Goal: Information Seeking & Learning: Learn about a topic

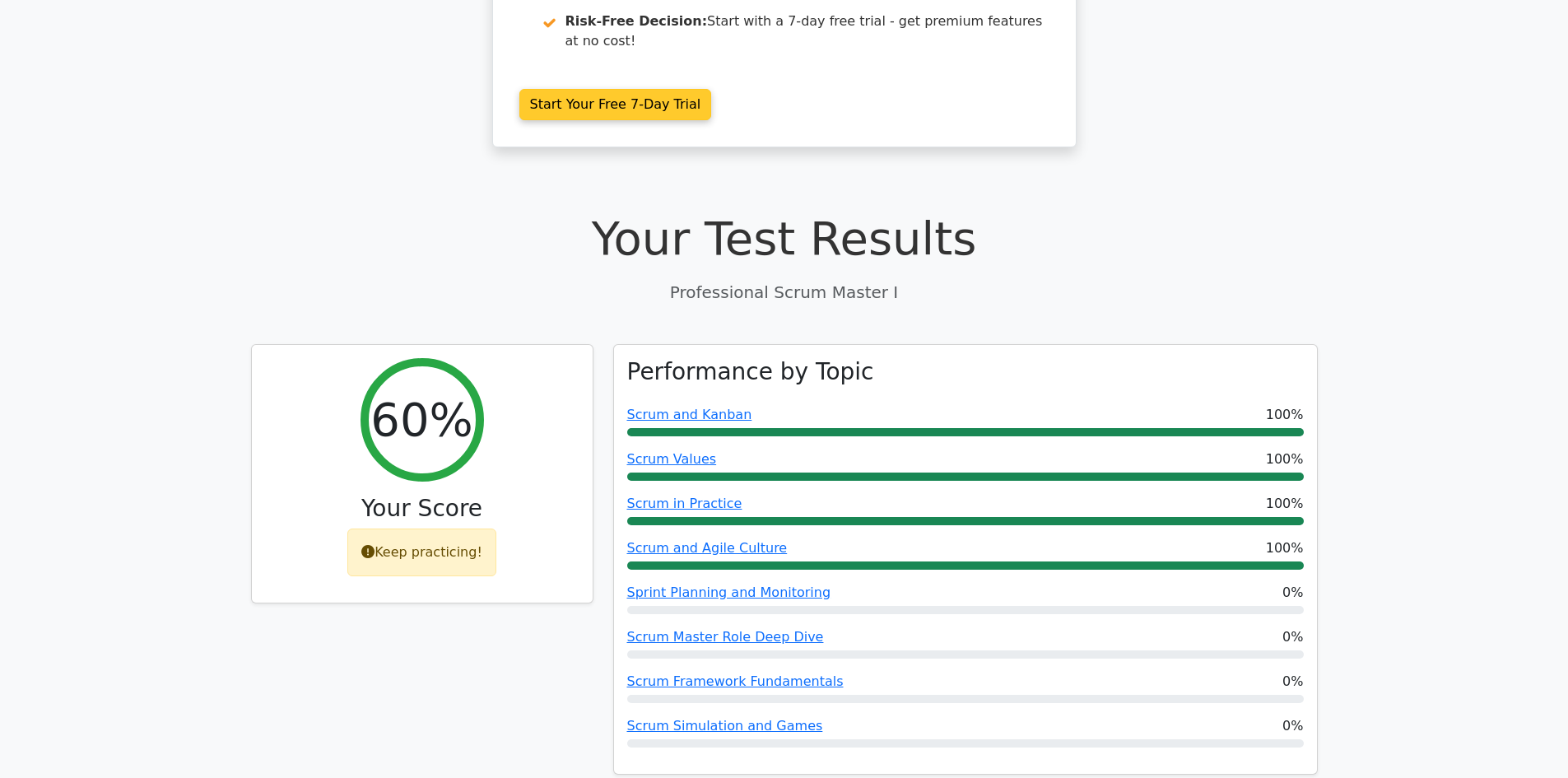
scroll to position [411, 0]
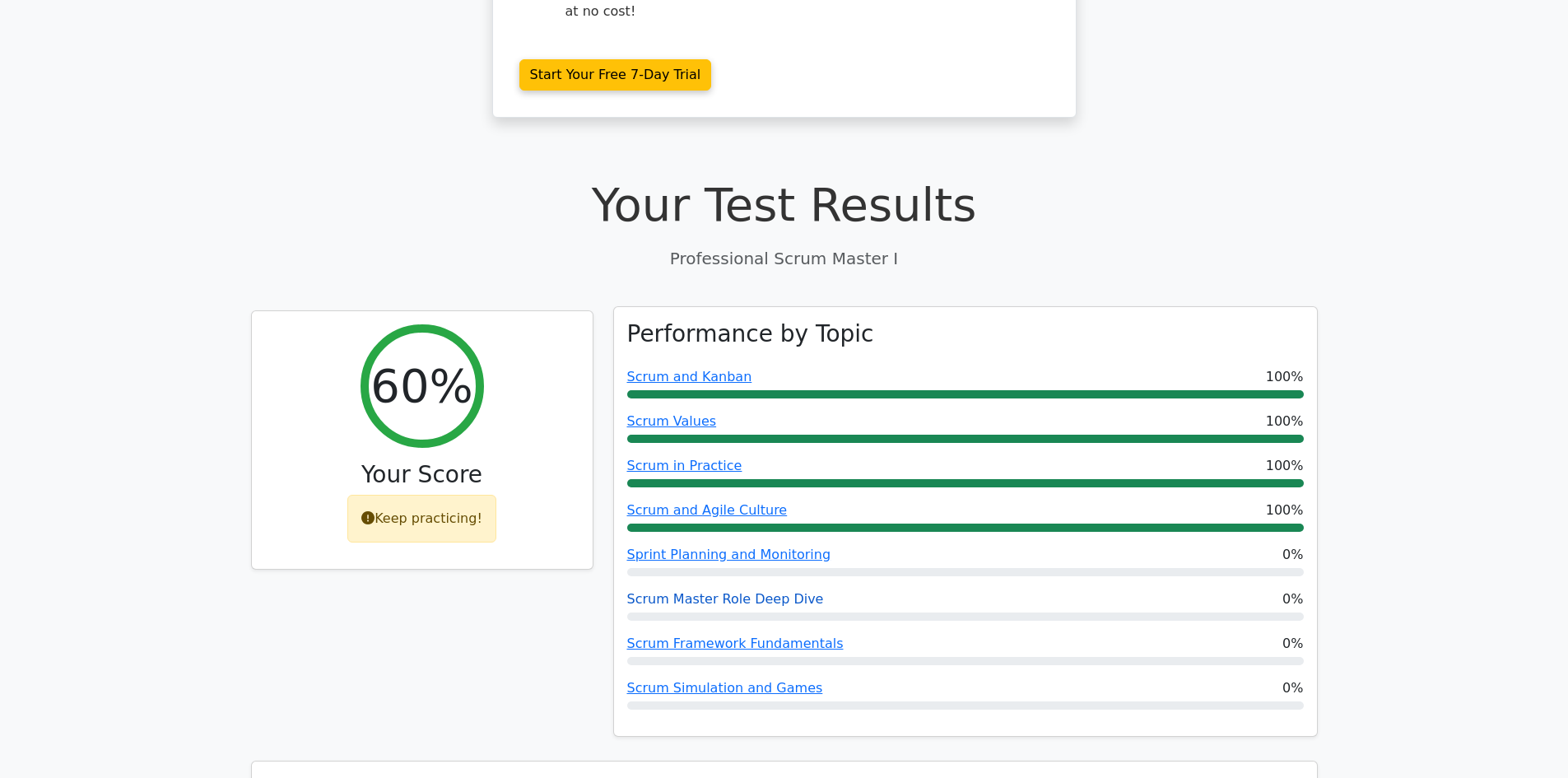
click at [724, 591] on link "Scrum Master Role Deep Dive" at bounding box center [726, 598] width 197 height 15
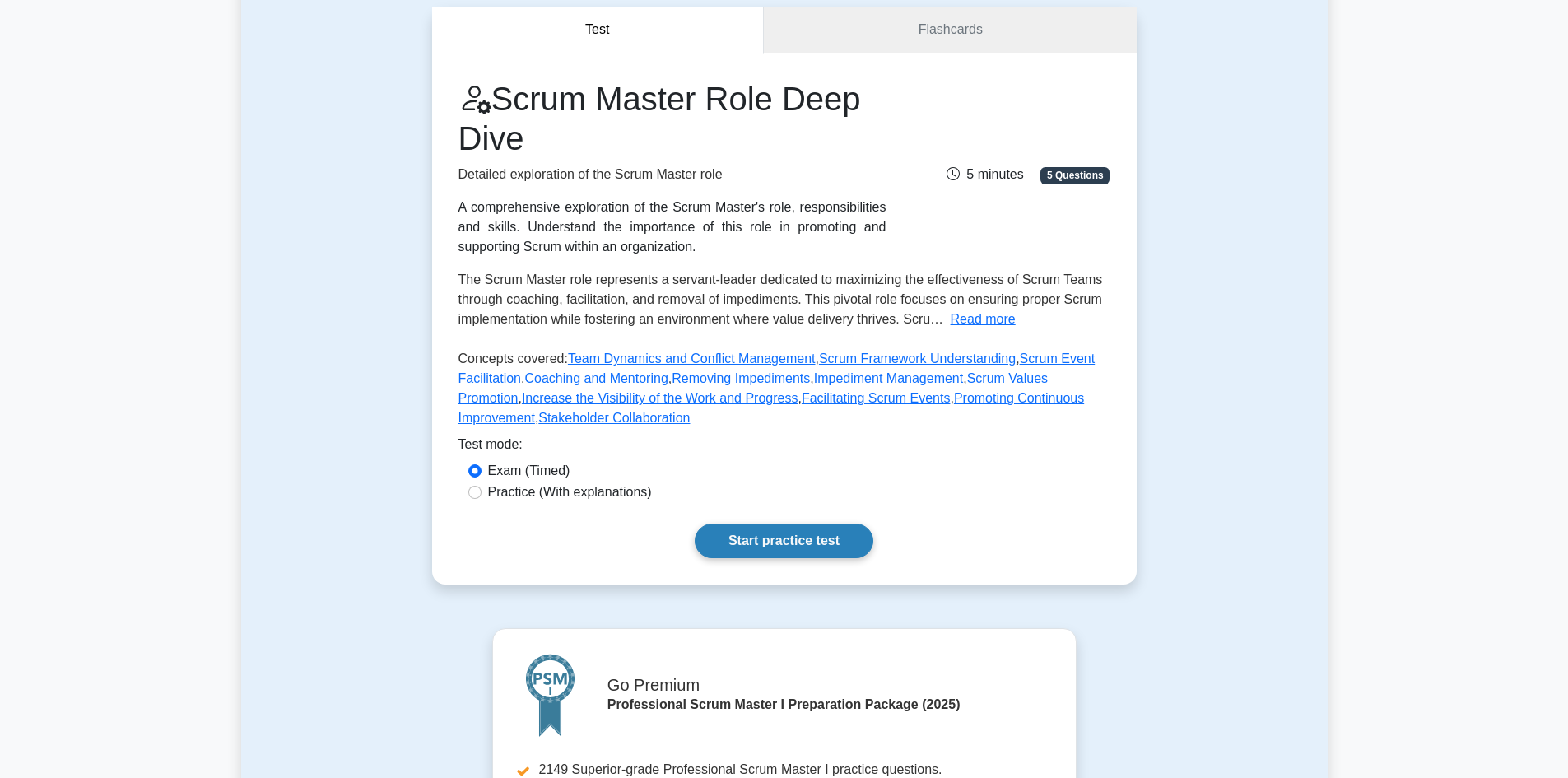
scroll to position [164, 0]
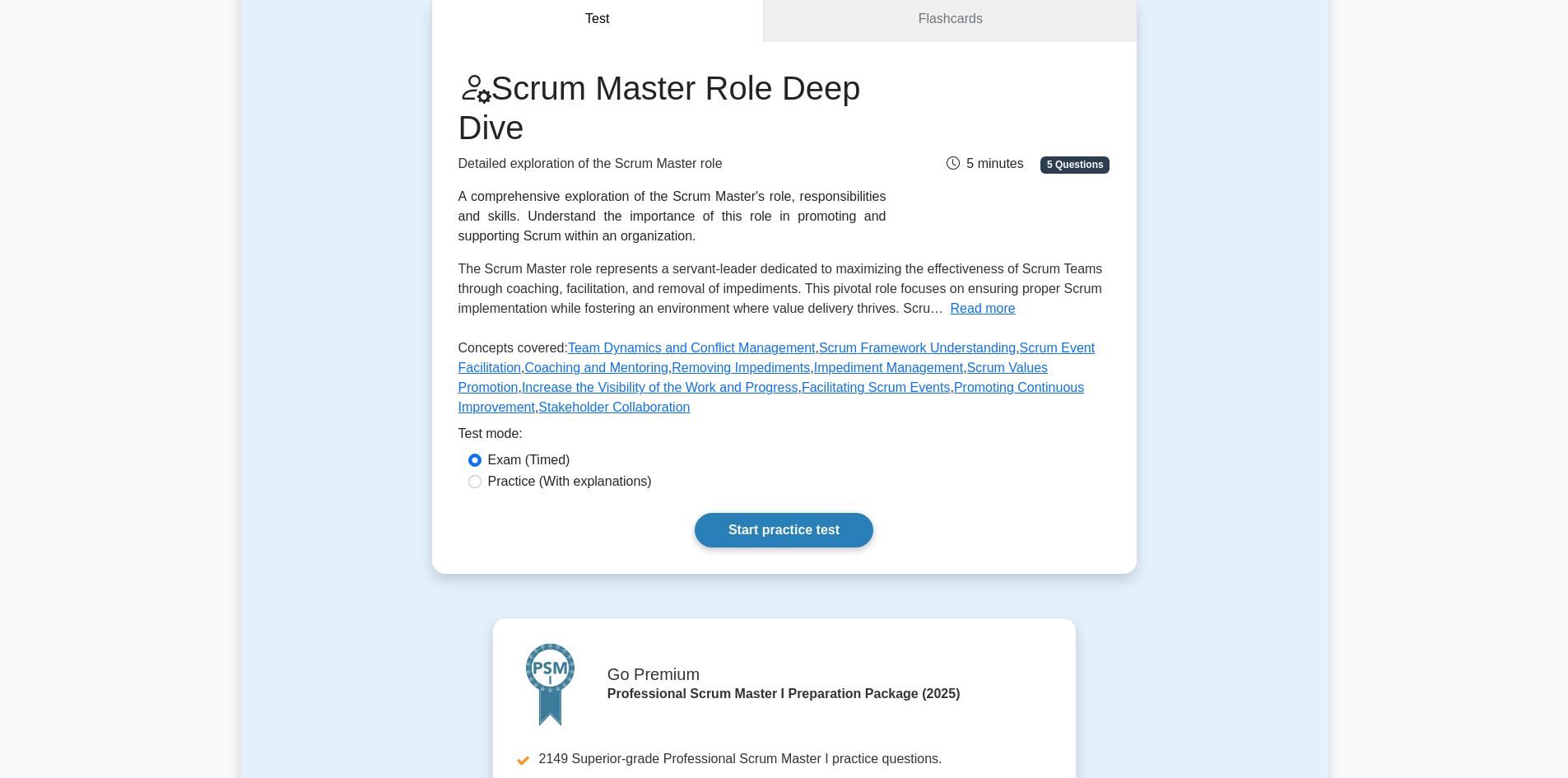
click at [726, 541] on link "Start practice test" at bounding box center [784, 530] width 179 height 34
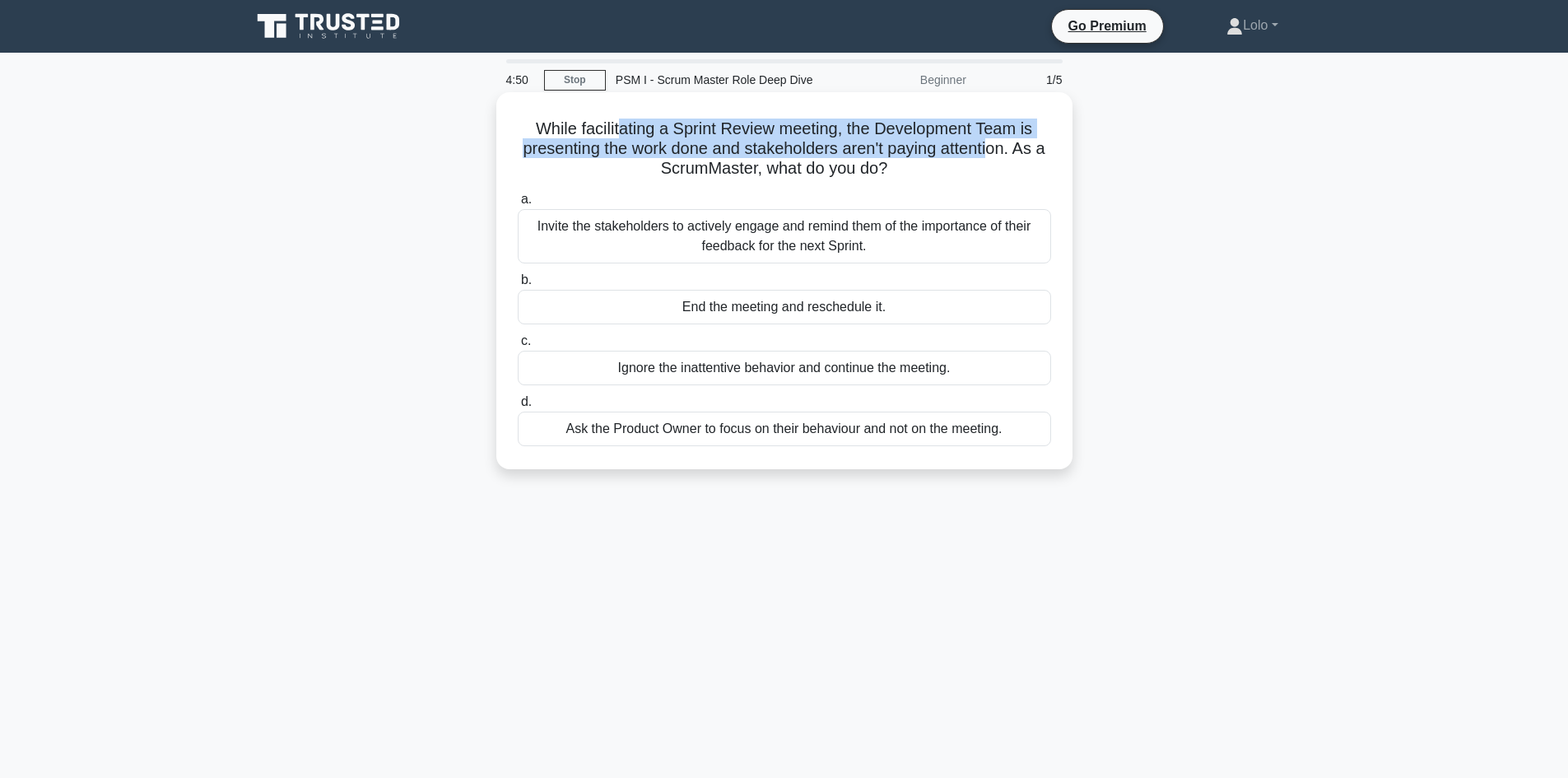
drag, startPoint x: 617, startPoint y: 135, endPoint x: 1000, endPoint y: 158, distance: 383.7
click at [1000, 158] on h5 "While facilitating a Sprint Review meeting, the Development Team is presenting …" at bounding box center [784, 149] width 537 height 61
drag, startPoint x: 549, startPoint y: 227, endPoint x: 903, endPoint y: 249, distance: 354.7
click at [903, 249] on div "Invite the stakeholders to actively engage and remind them of the importance of…" at bounding box center [784, 236] width 534 height 54
click at [831, 245] on div "Invite the stakeholders to actively engage and remind them of the importance of…" at bounding box center [784, 236] width 534 height 54
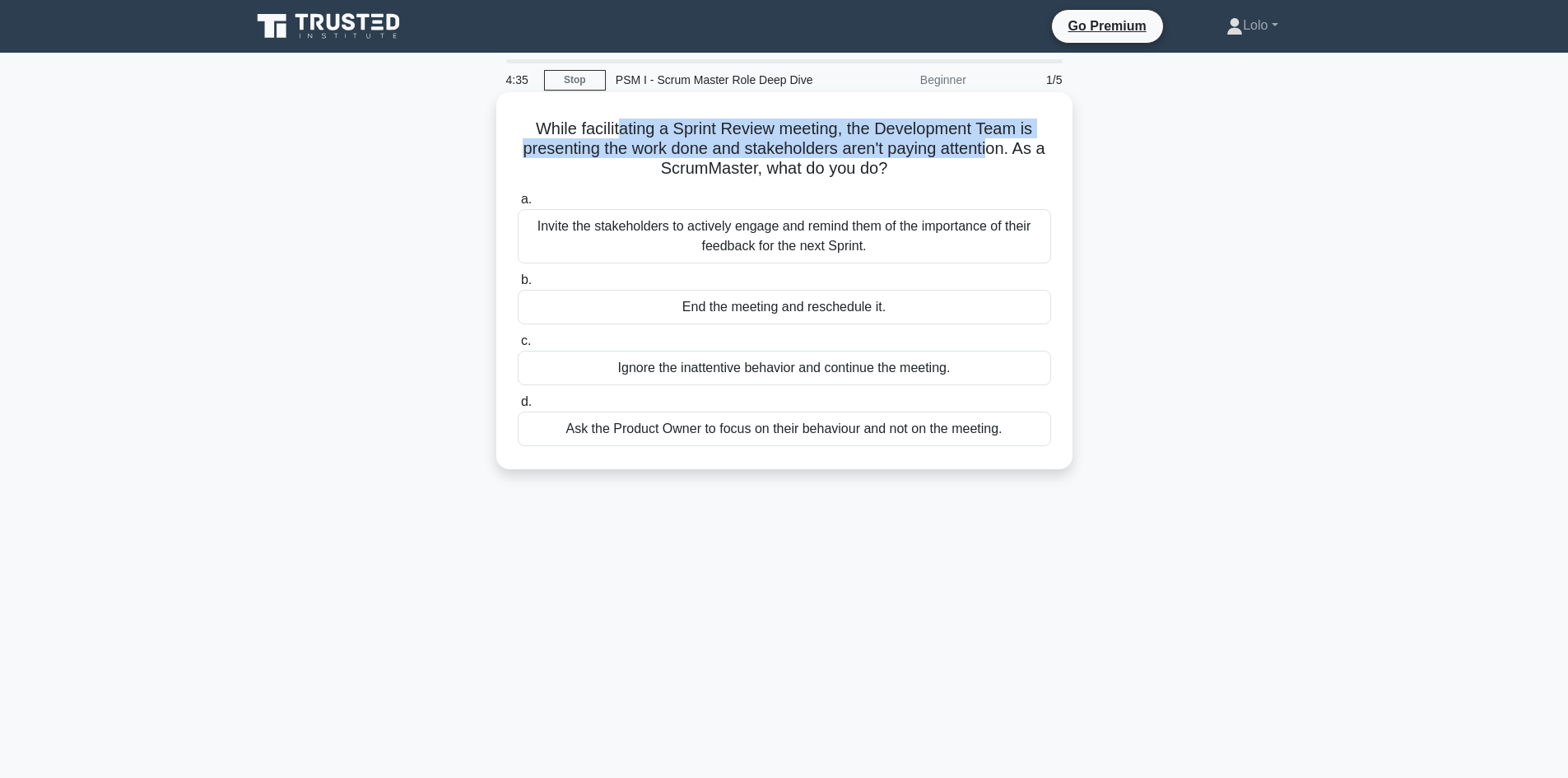
click at [518, 205] on input "a. Invite the stakeholders to actively engage and remind them of the importance…" at bounding box center [518, 199] width 0 height 10
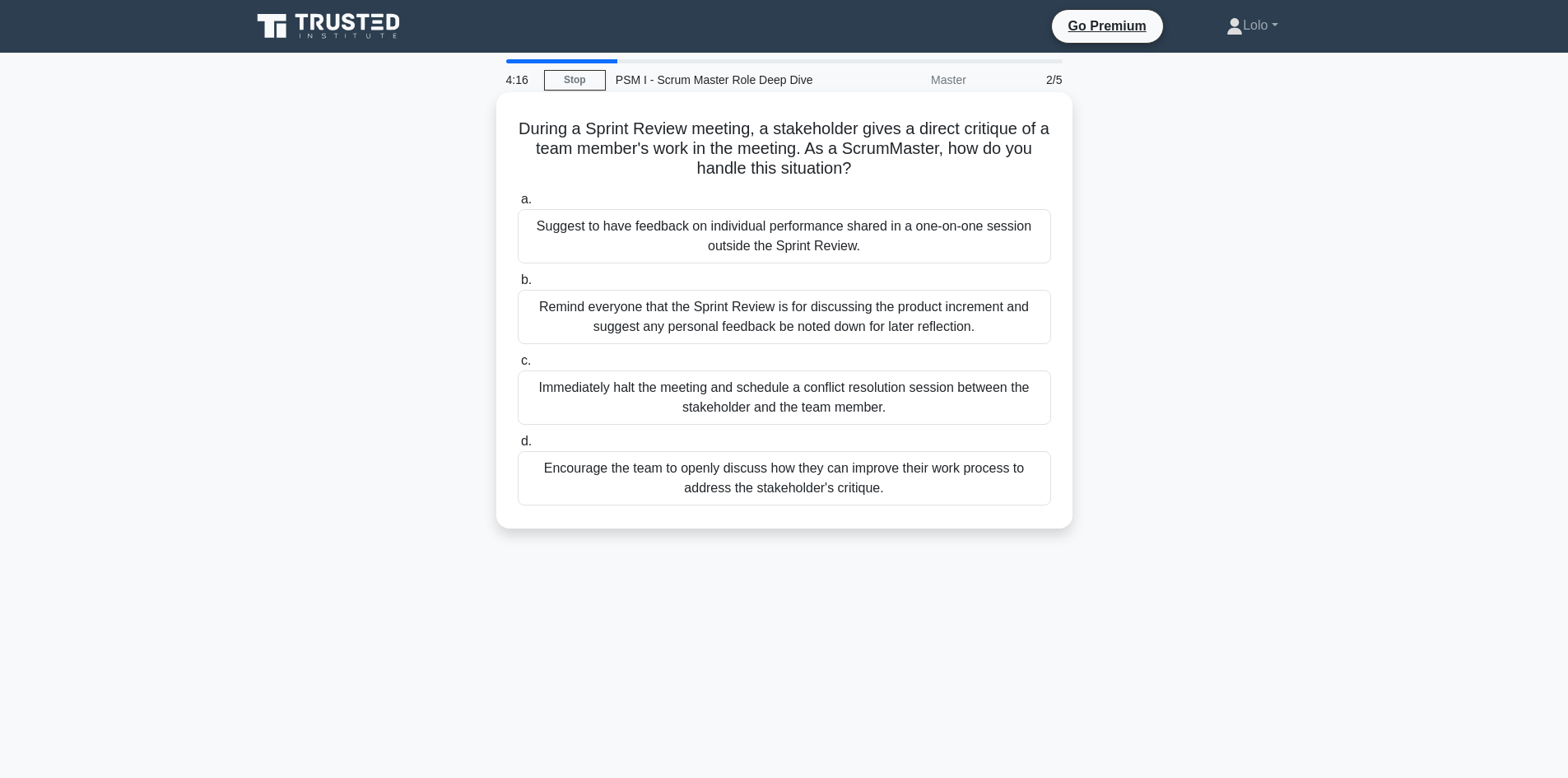
drag, startPoint x: 543, startPoint y: 309, endPoint x: 986, endPoint y: 332, distance: 443.6
click at [986, 332] on div "Remind everyone that the Sprint Review is for discussing the product increment …" at bounding box center [784, 316] width 534 height 54
click at [898, 316] on div "Remind everyone that the Sprint Review is for discussing the product increment …" at bounding box center [784, 316] width 534 height 54
click at [518, 286] on input "b. Remind everyone that the Sprint Review is for discussing the product increme…" at bounding box center [518, 280] width 0 height 10
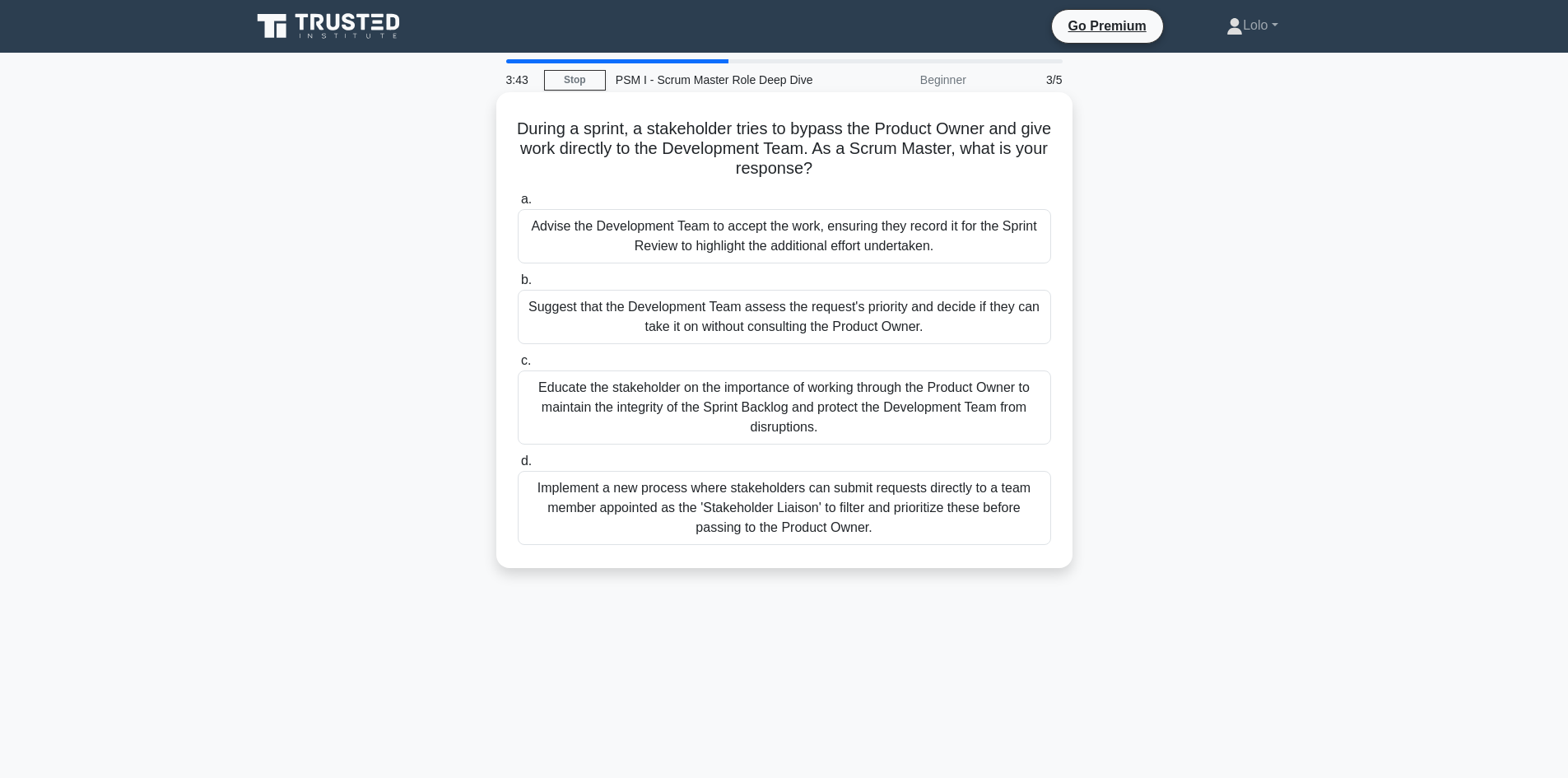
click at [789, 408] on div "Educate the stakeholder on the importance of working through the Product Owner …" at bounding box center [784, 408] width 534 height 74
click at [518, 367] on input "c. Educate the stakeholder on the importance of working through the Product Own…" at bounding box center [518, 360] width 0 height 10
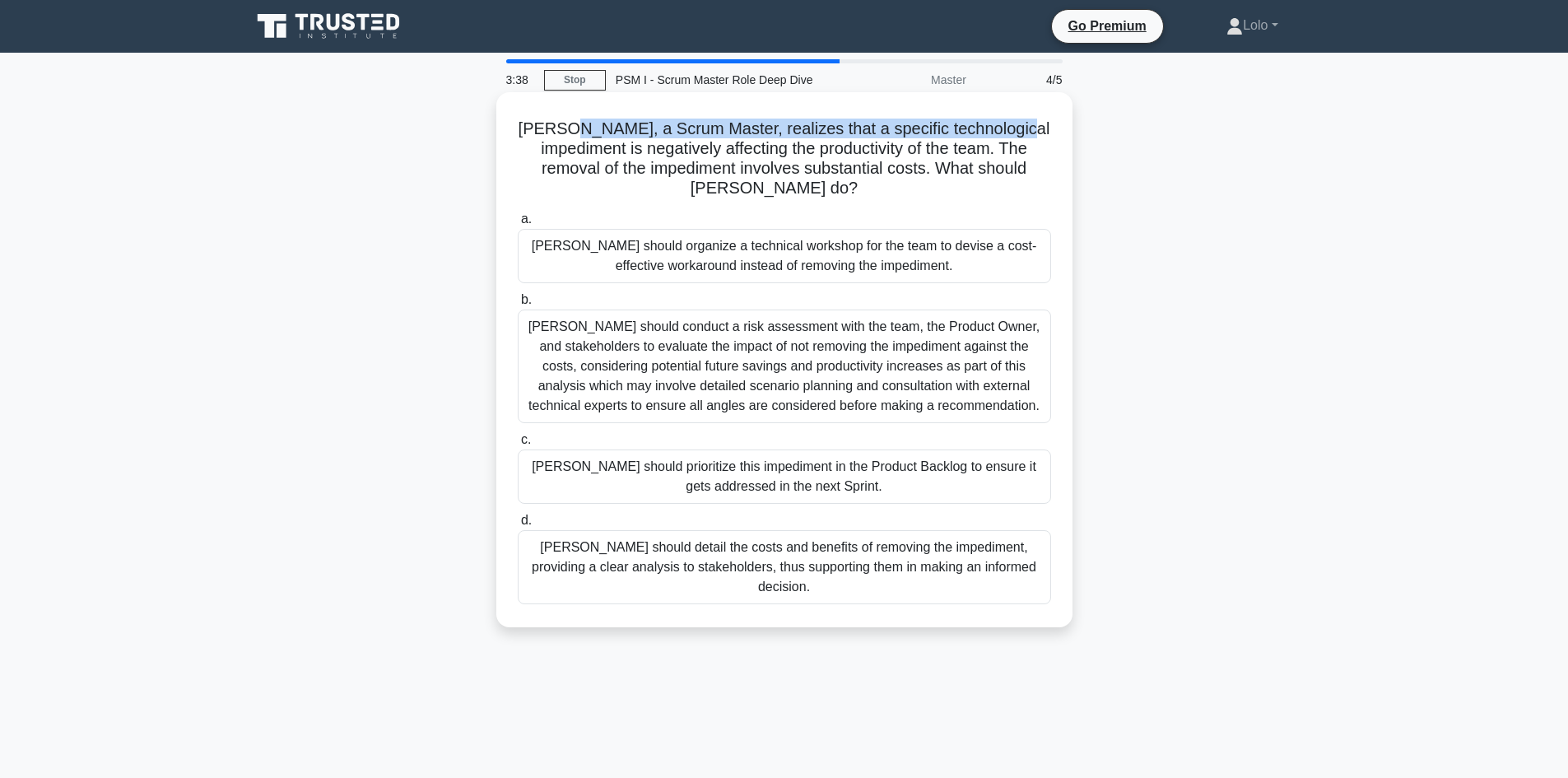
drag, startPoint x: 566, startPoint y: 127, endPoint x: 1012, endPoint y: 139, distance: 446.2
click at [1012, 139] on h5 "Mike, a Scrum Master, realizes that a specific technological impediment is nega…" at bounding box center [784, 159] width 537 height 81
click at [795, 158] on h5 "Mike, a Scrum Master, realizes that a specific technological impediment is nega…" at bounding box center [784, 159] width 537 height 81
click at [802, 348] on div "[PERSON_NAME] should conduct a risk assessment with the team, the Product Owner…" at bounding box center [784, 367] width 534 height 114
click at [518, 306] on input "b. Mike should conduct a risk assessment with the team, the Product Owner, and …" at bounding box center [518, 299] width 0 height 10
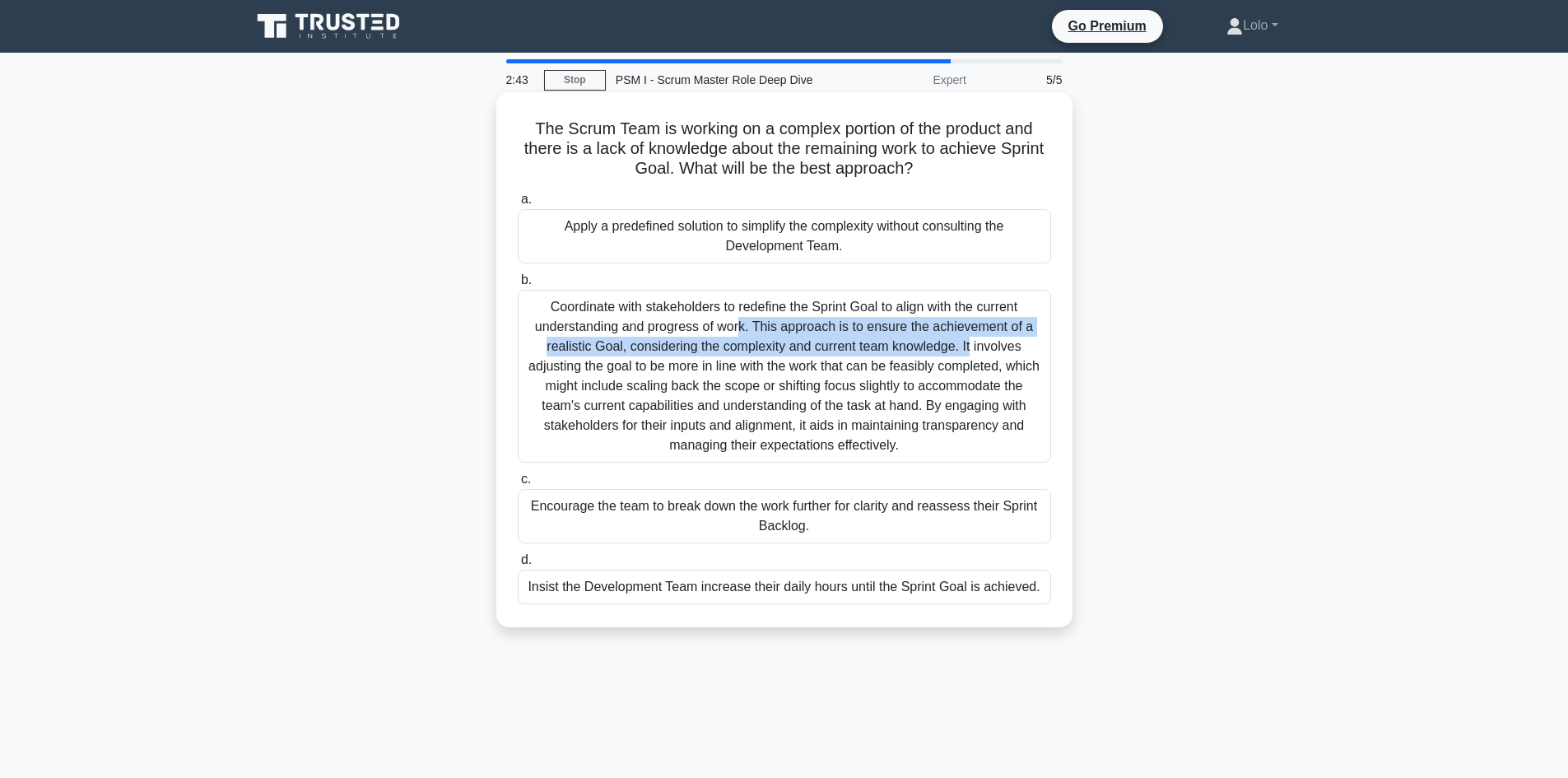
drag, startPoint x: 616, startPoint y: 311, endPoint x: 816, endPoint y: 332, distance: 201.1
click at [816, 332] on div "Coordinate with stakeholders to redefine the Sprint Goal to align with the curr…" at bounding box center [784, 376] width 534 height 173
drag, startPoint x: 578, startPoint y: 585, endPoint x: 916, endPoint y: 591, distance: 338.1
click at [916, 591] on div "Insist the Development Team increase their daily hours until the Sprint Goal is…" at bounding box center [784, 587] width 534 height 34
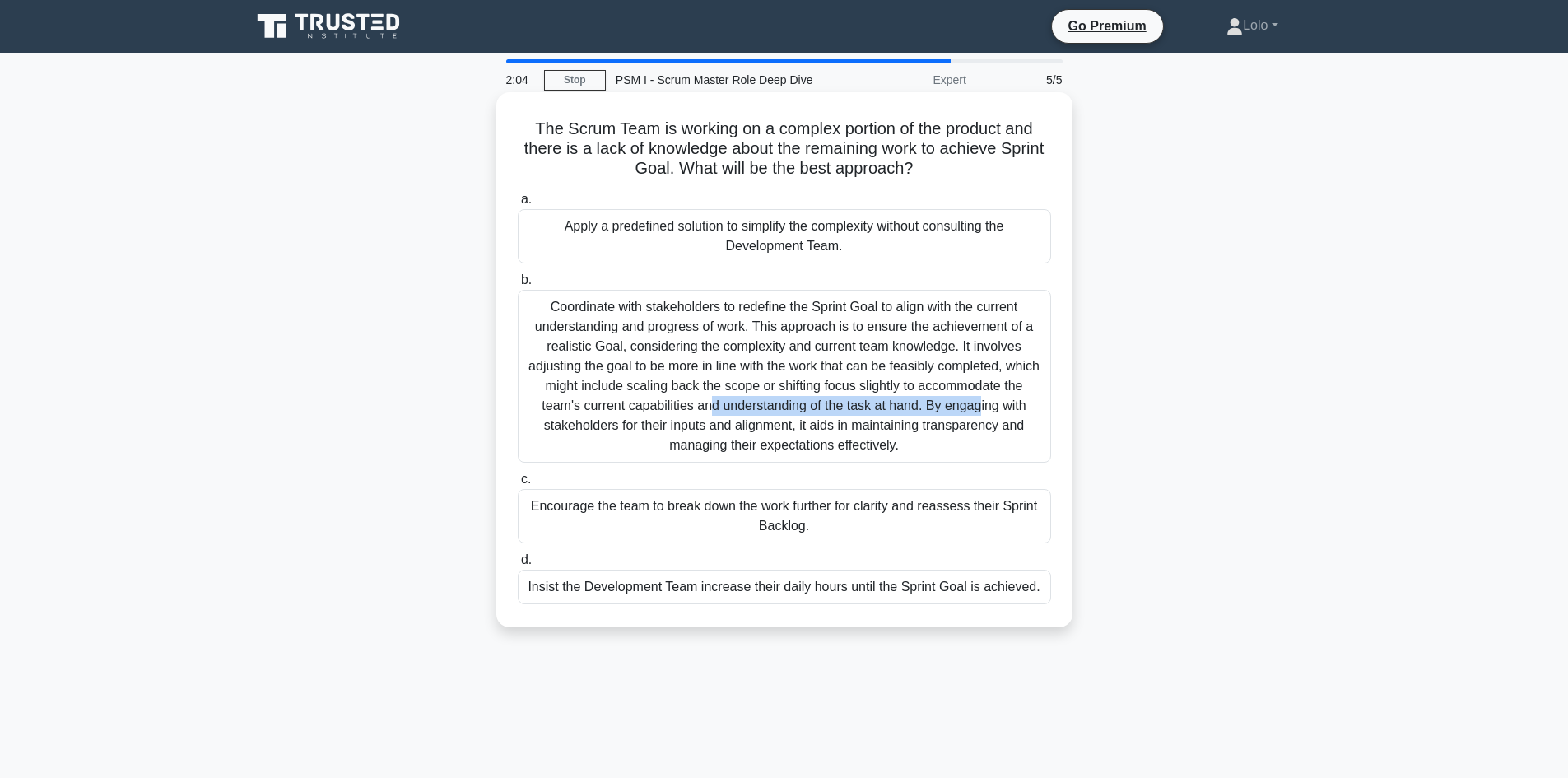
drag, startPoint x: 557, startPoint y: 385, endPoint x: 811, endPoint y: 389, distance: 254.0
click at [811, 389] on div "Coordinate with stakeholders to redefine the Sprint Goal to align with the curr…" at bounding box center [784, 376] width 534 height 173
drag, startPoint x: 814, startPoint y: 389, endPoint x: 861, endPoint y: 387, distance: 47.0
click at [816, 389] on div "Coordinate with stakeholders to redefine the Sprint Goal to align with the curr…" at bounding box center [784, 376] width 534 height 173
click at [518, 286] on input "b. Coordinate with stakeholders to redefine the Sprint Goal to align with the c…" at bounding box center [518, 280] width 0 height 10
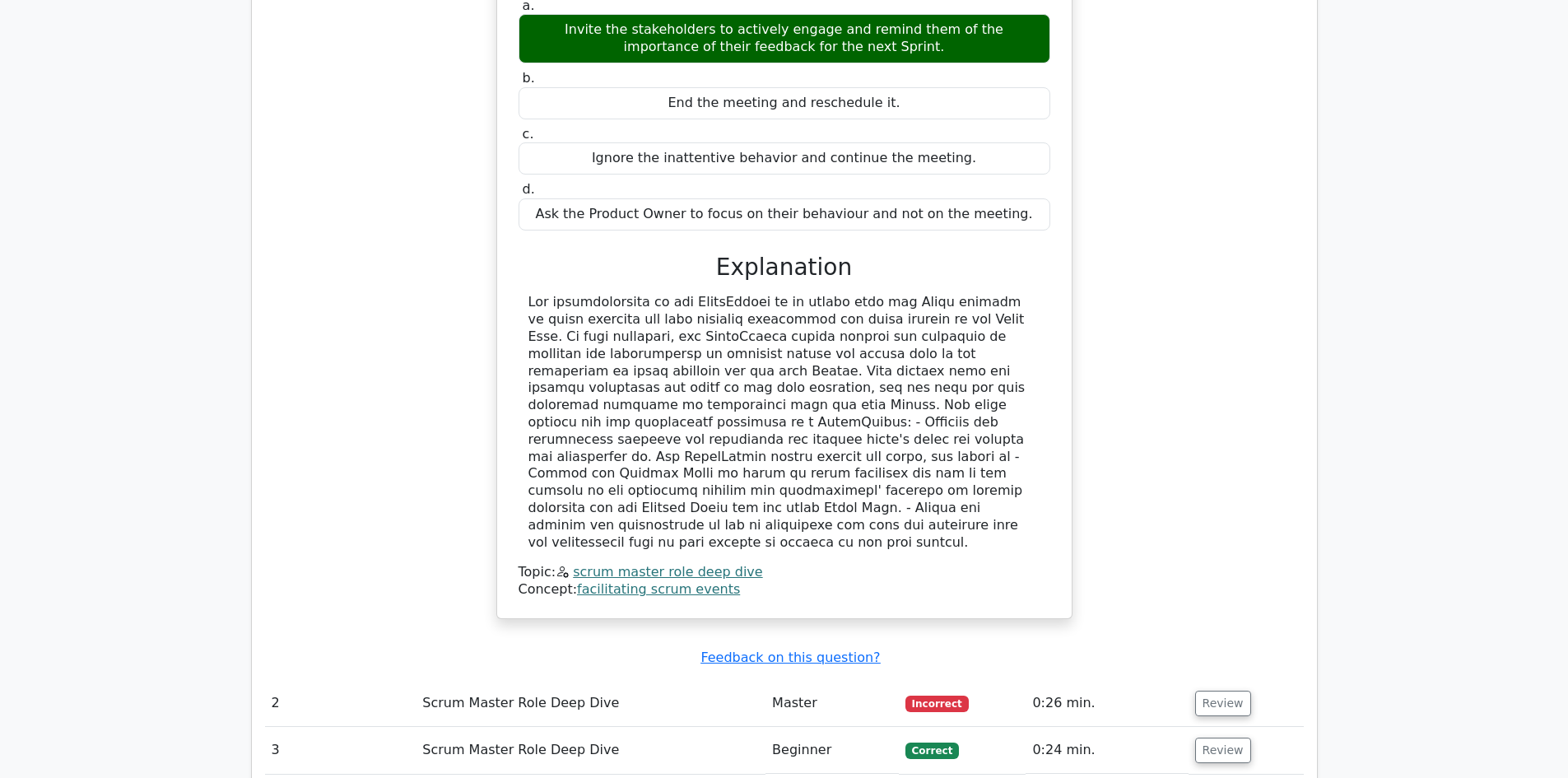
scroll to position [1812, 0]
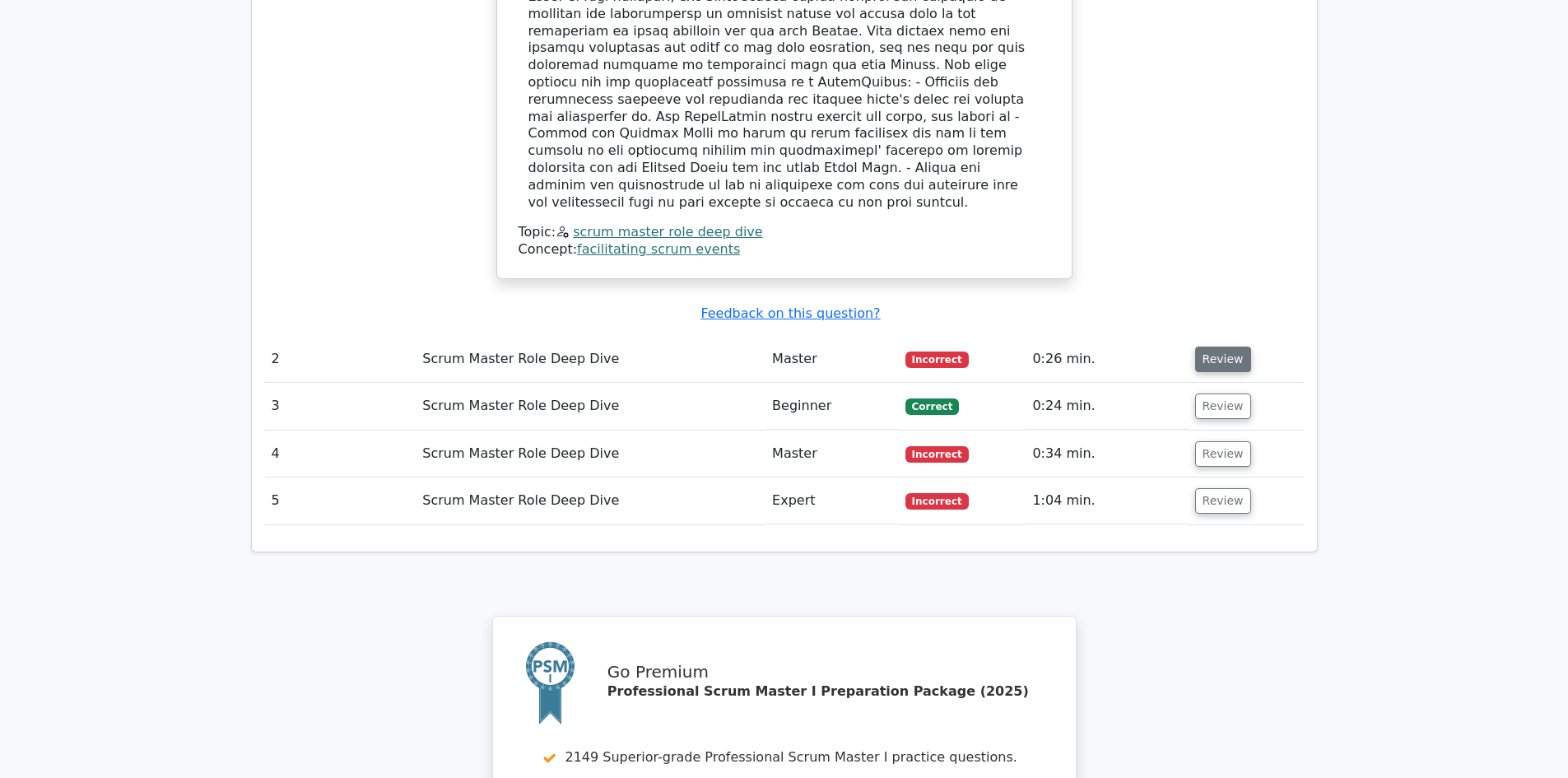
click at [1204, 347] on button "Review" at bounding box center [1223, 359] width 56 height 26
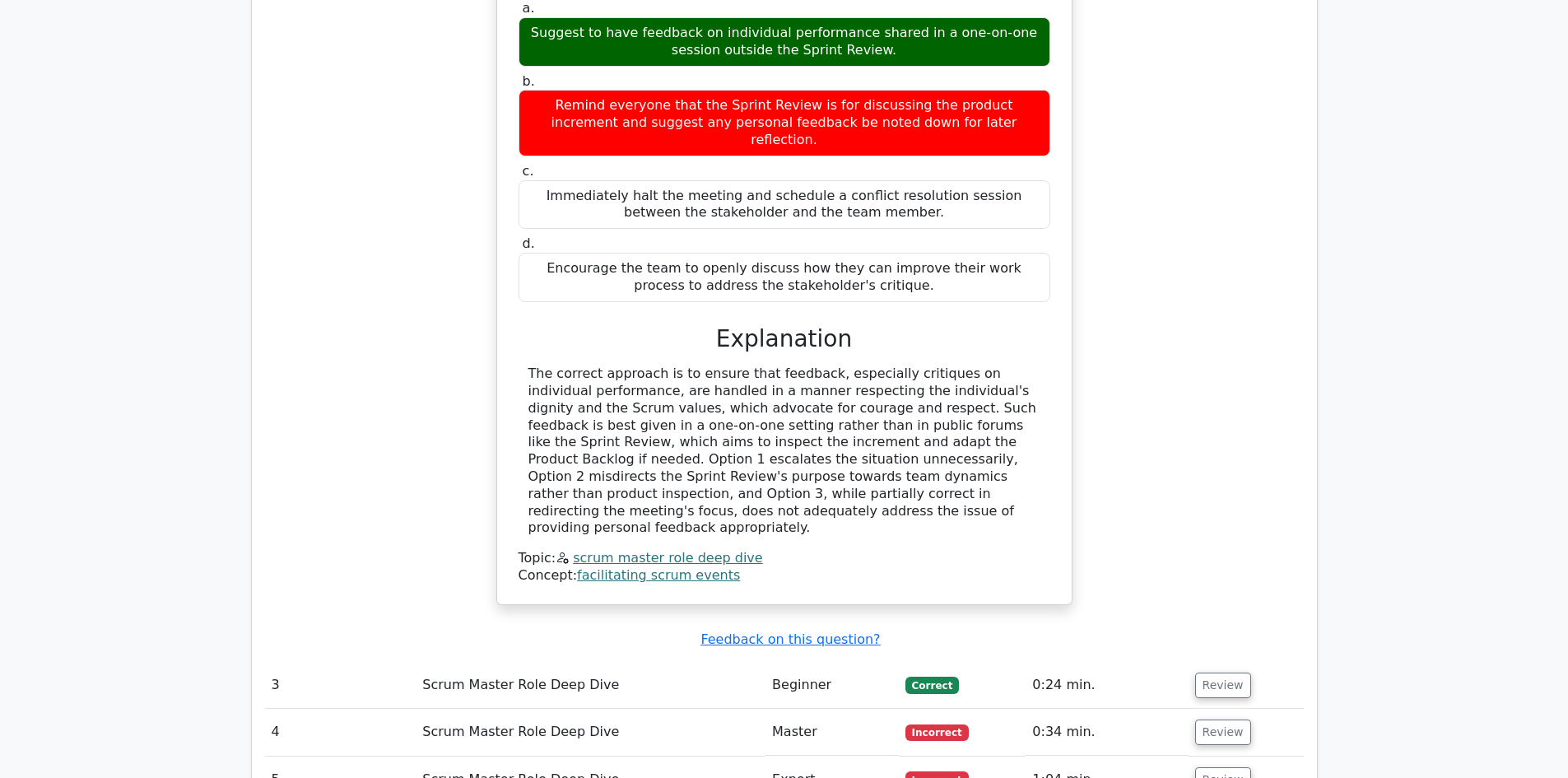
scroll to position [2388, 0]
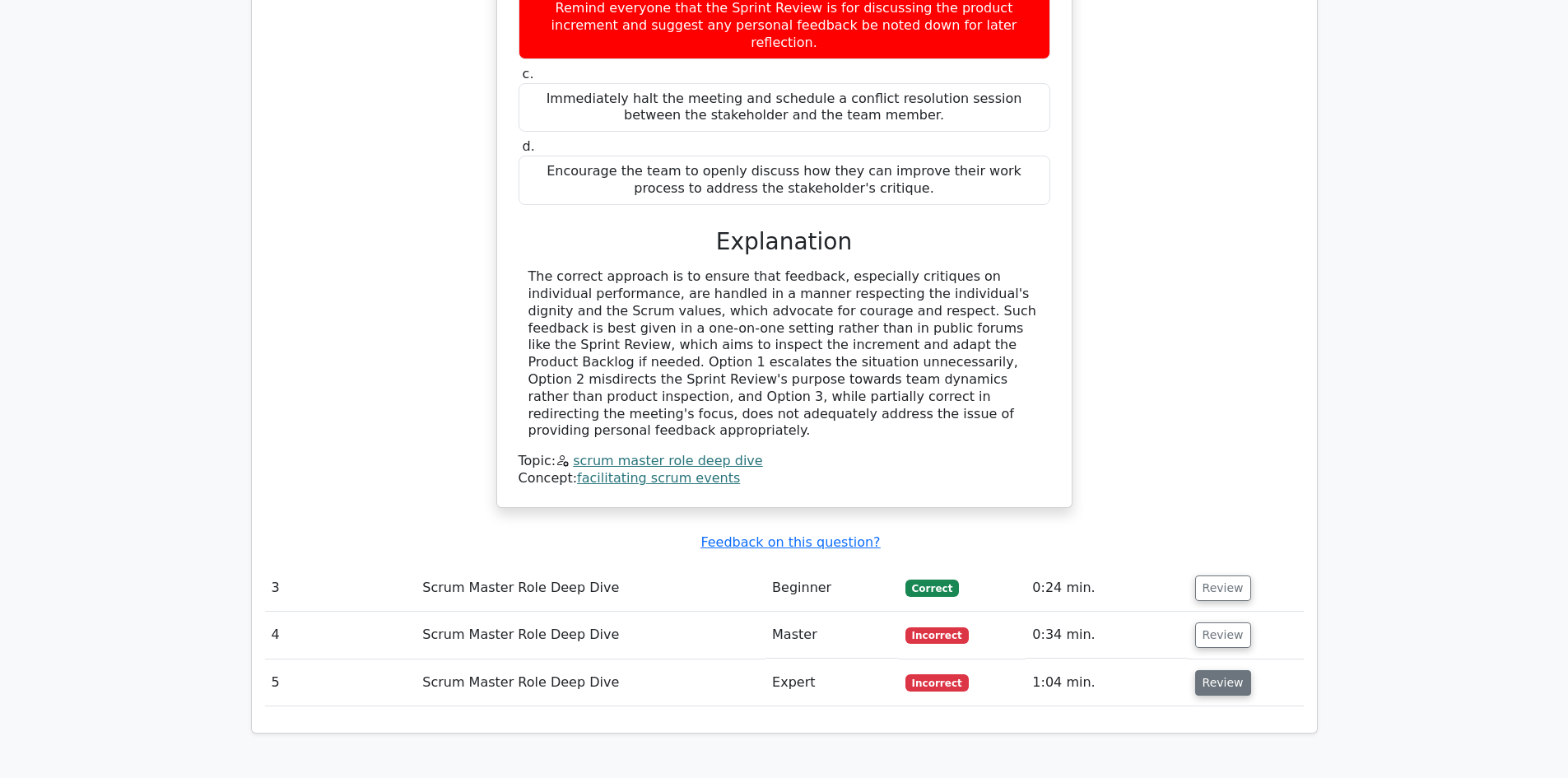
click at [1211, 671] on button "Review" at bounding box center [1223, 683] width 56 height 26
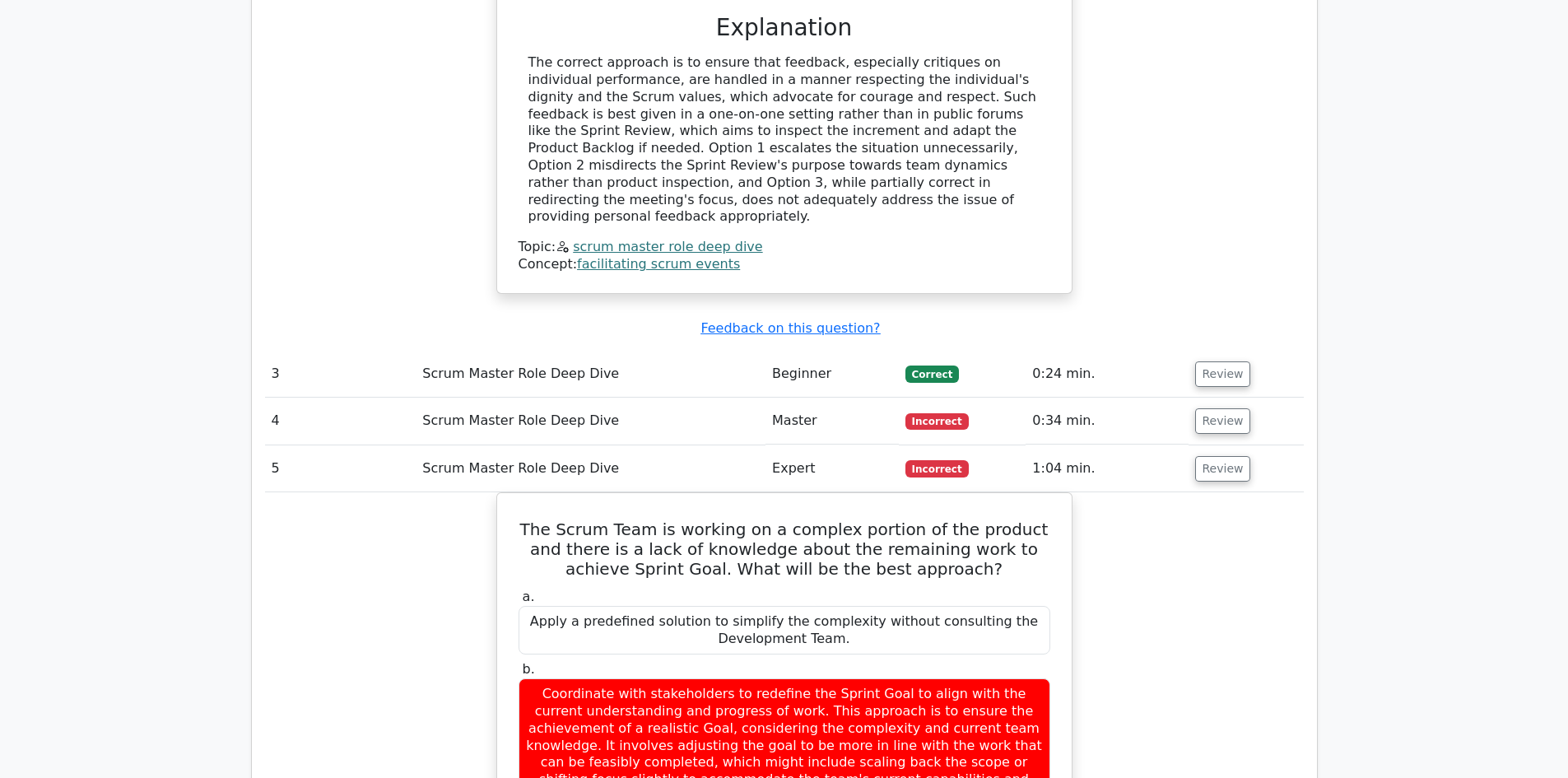
scroll to position [2635, 0]
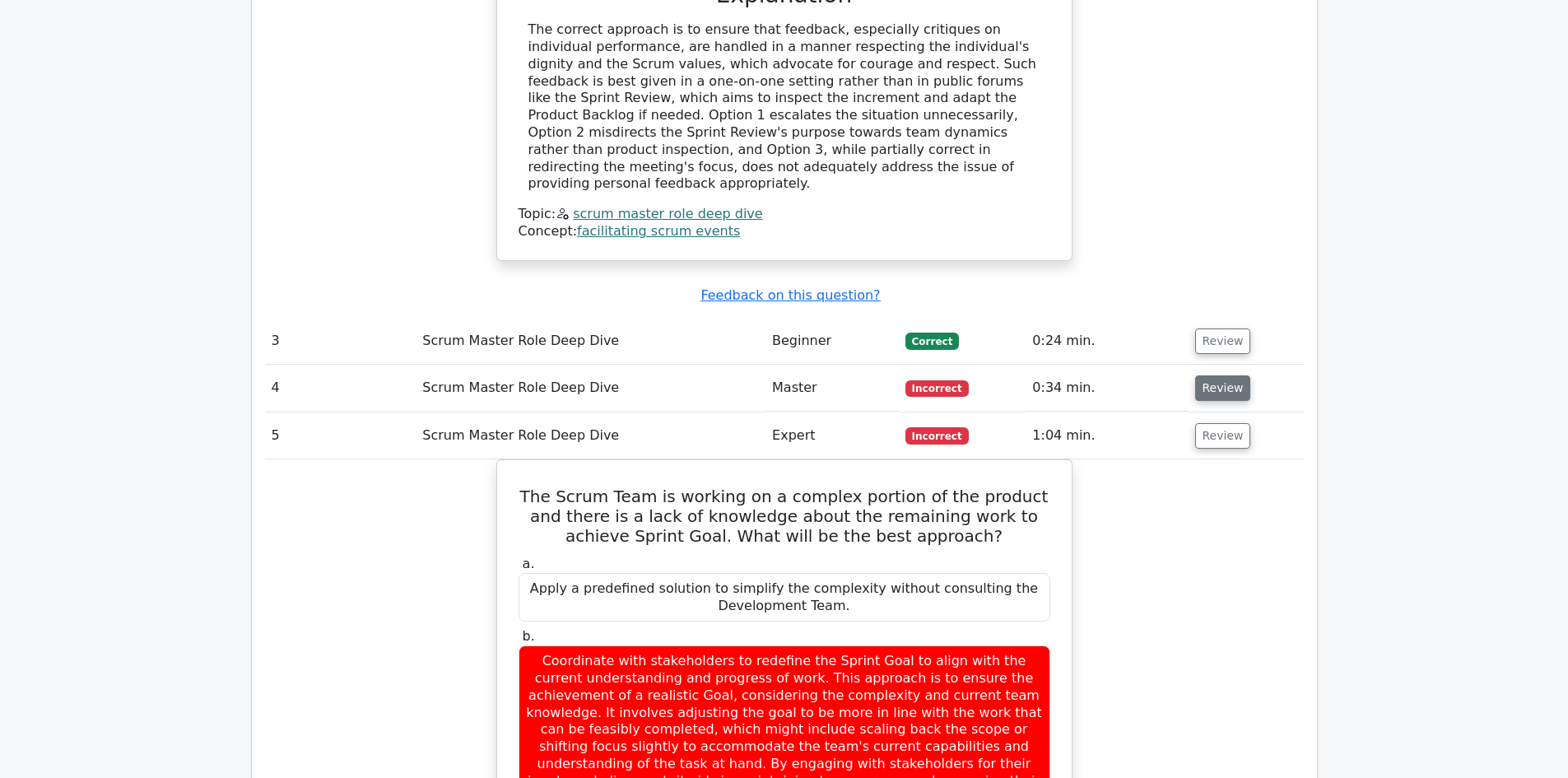
click at [1210, 375] on button "Review" at bounding box center [1223, 388] width 56 height 26
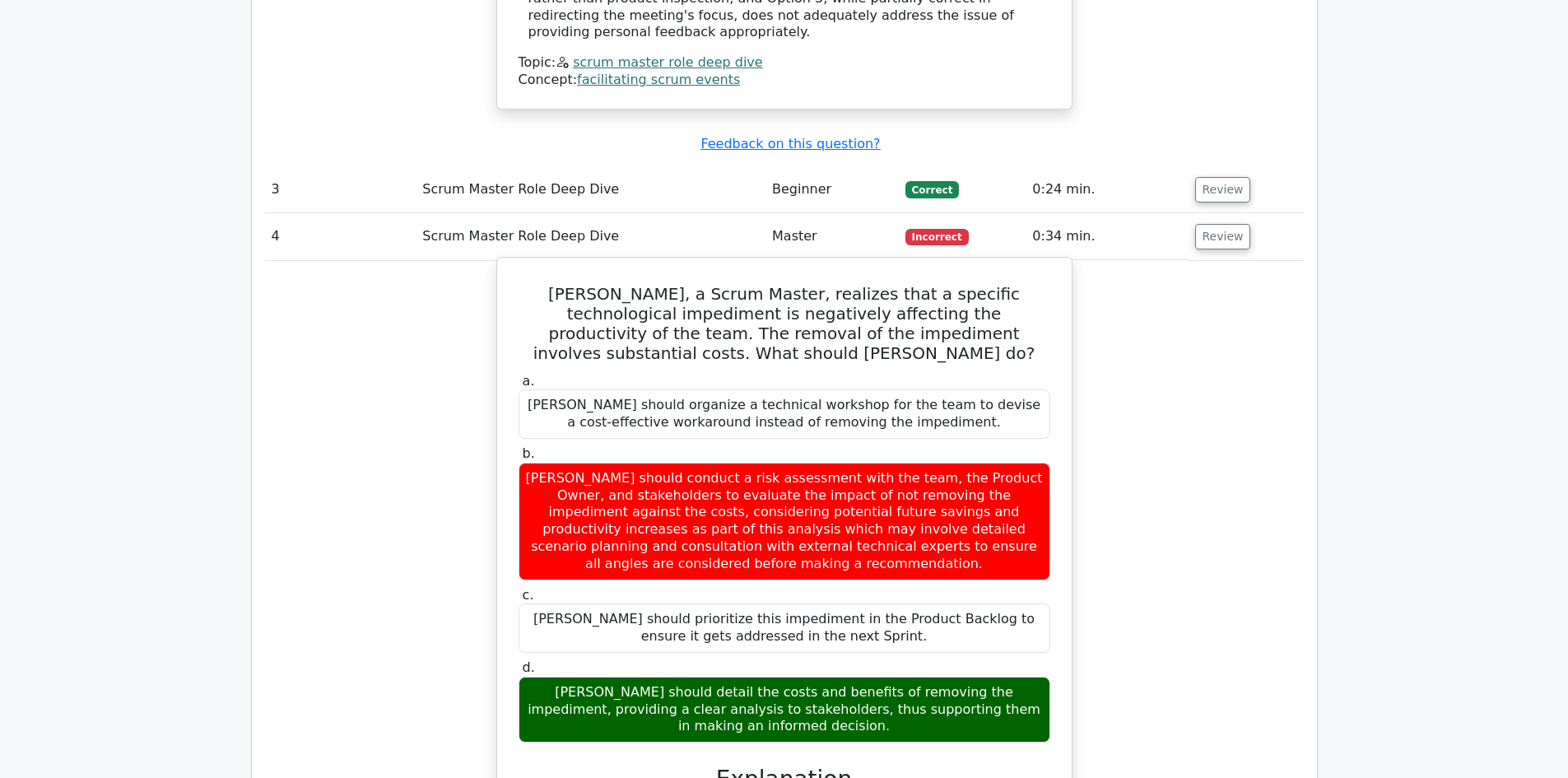
scroll to position [2718, 0]
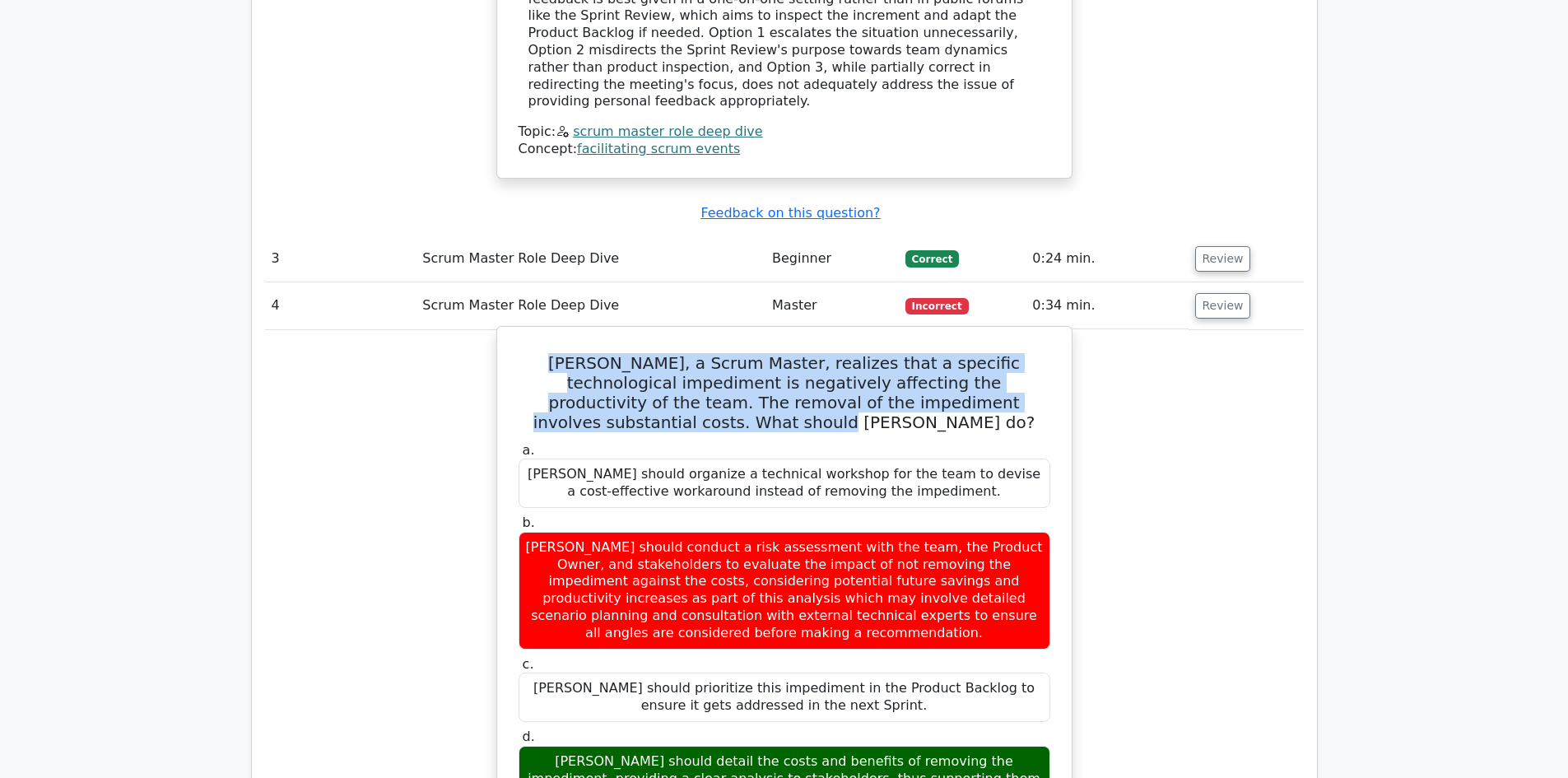
drag, startPoint x: 519, startPoint y: 239, endPoint x: 1021, endPoint y: 270, distance: 503.0
click at [1021, 353] on h5 "[PERSON_NAME], a Scrum Master, realizes that a specific technological impedimen…" at bounding box center [784, 392] width 535 height 79
copy h5 "[PERSON_NAME], a Scrum Master, realizes that a specific technological impedimen…"
